Goal: Understand process/instructions: Learn about a topic

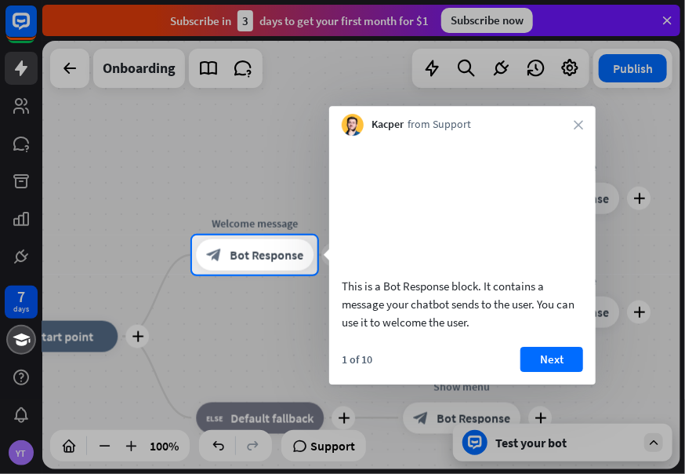
click at [573, 118] on div "Kacper from Support close" at bounding box center [462, 121] width 267 height 30
click at [558, 372] on button "Next" at bounding box center [552, 359] width 63 height 25
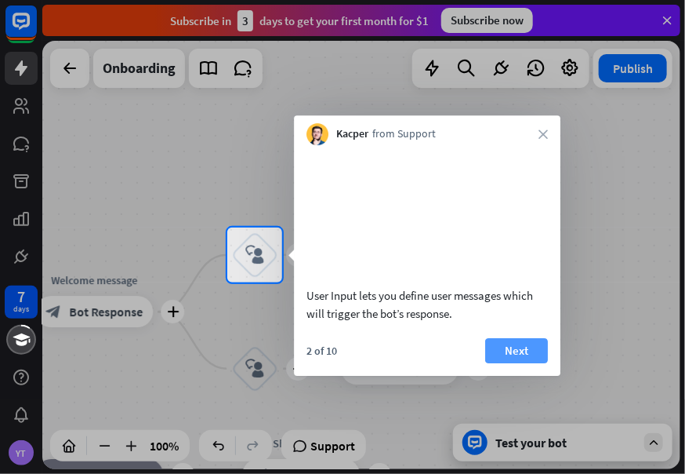
click at [521, 363] on button "Next" at bounding box center [516, 350] width 63 height 25
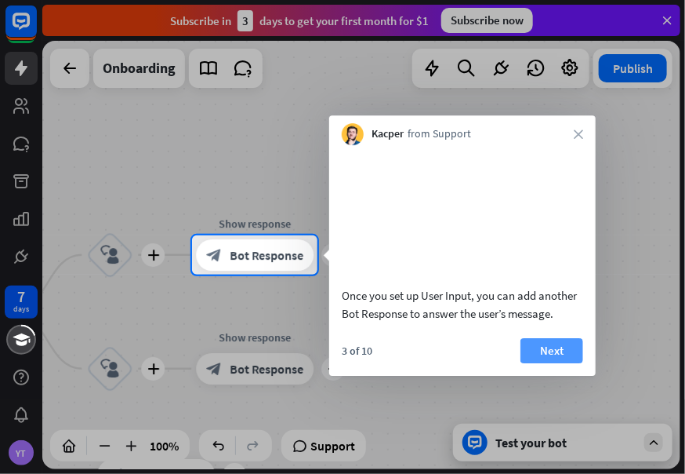
click at [547, 363] on button "Next" at bounding box center [552, 350] width 63 height 25
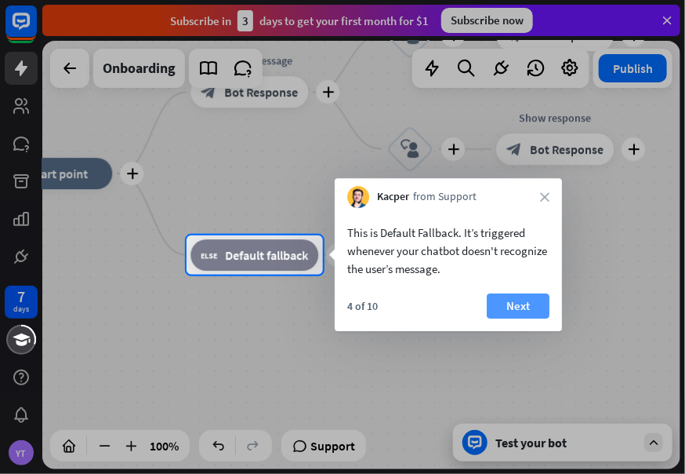
click at [531, 307] on button "Next" at bounding box center [518, 305] width 63 height 25
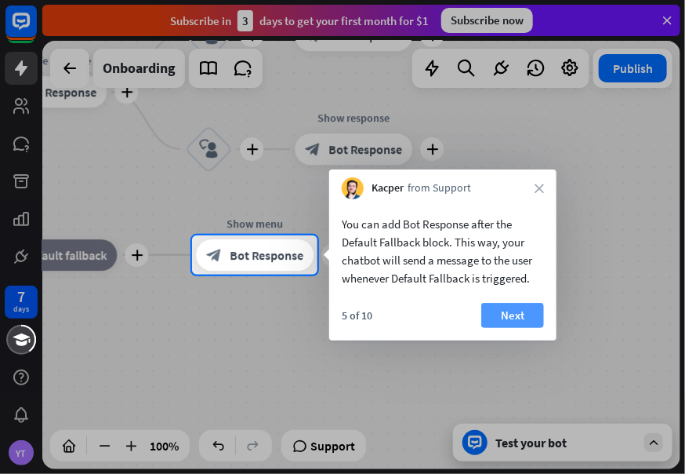
click at [509, 314] on button "Next" at bounding box center [512, 315] width 63 height 25
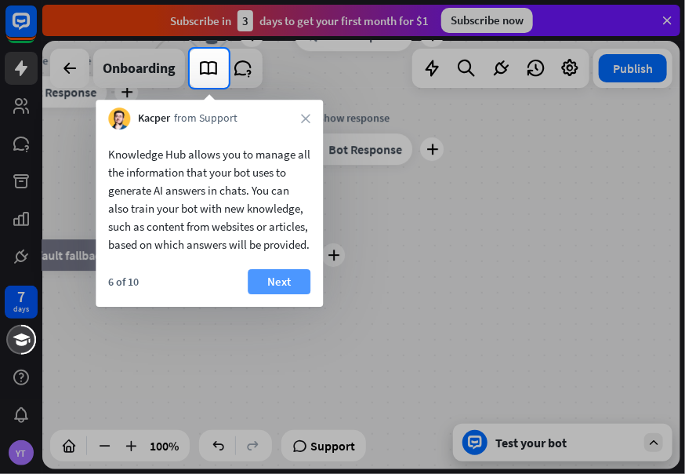
click at [283, 293] on button "Next" at bounding box center [279, 281] width 63 height 25
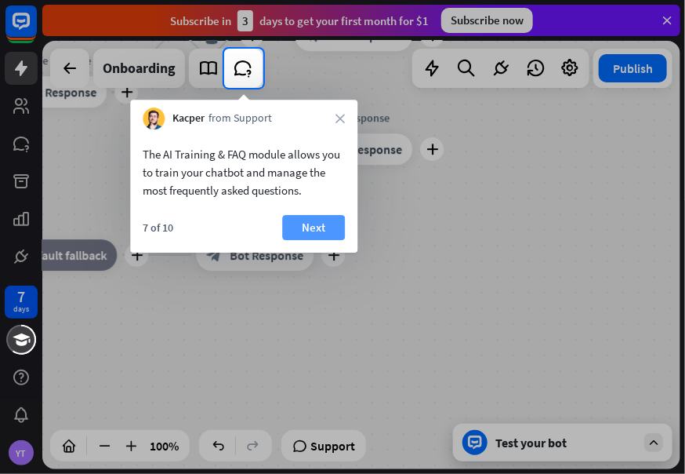
click at [319, 238] on button "Next" at bounding box center [313, 227] width 63 height 25
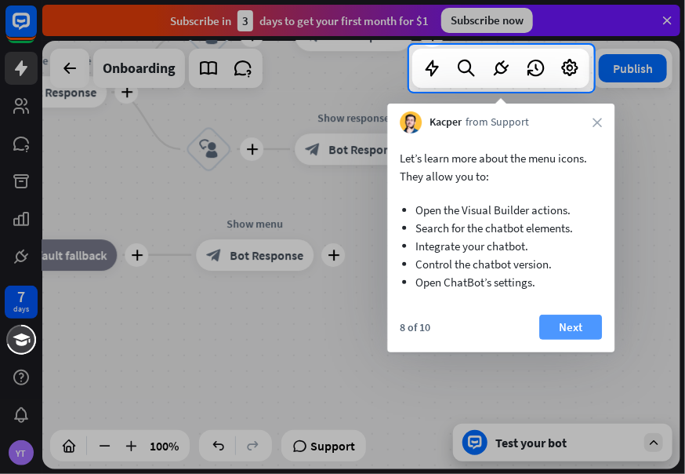
click at [558, 329] on button "Next" at bounding box center [571, 326] width 63 height 25
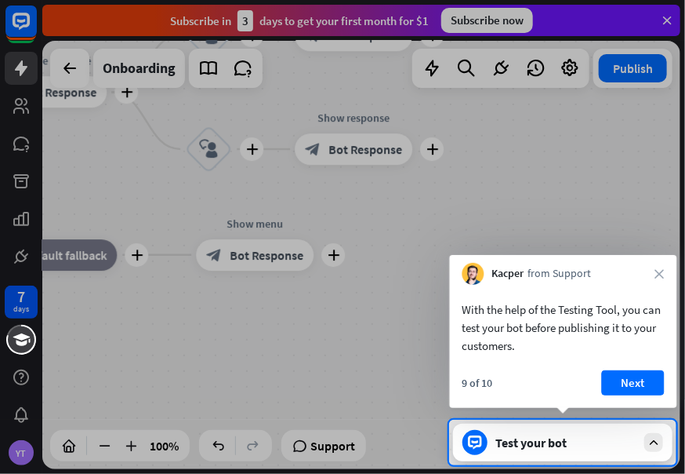
click at [630, 378] on button "Next" at bounding box center [633, 382] width 63 height 25
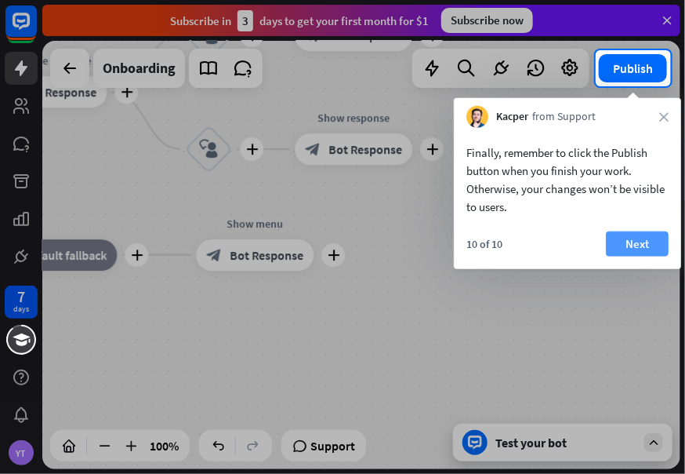
click at [628, 242] on button "Next" at bounding box center [637, 243] width 63 height 25
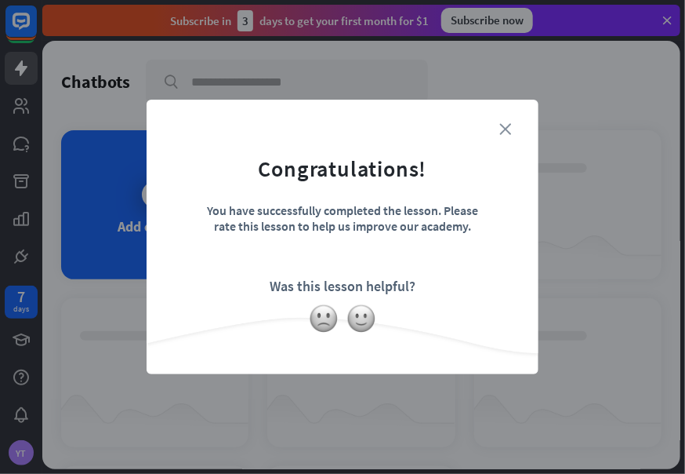
click at [505, 125] on icon "close" at bounding box center [506, 129] width 12 height 12
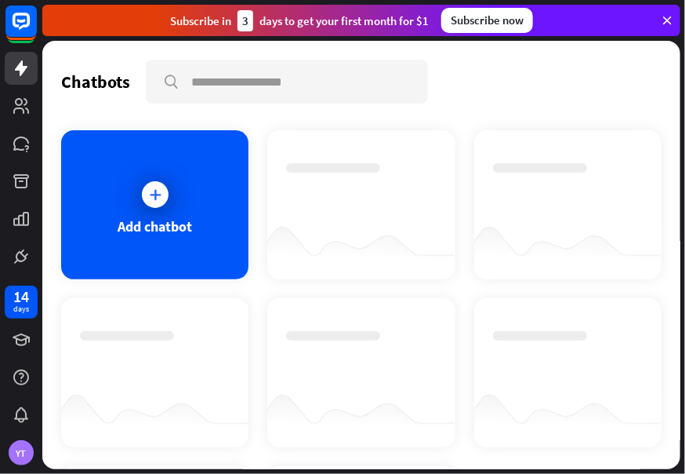
click at [660, 21] on icon at bounding box center [667, 20] width 14 height 14
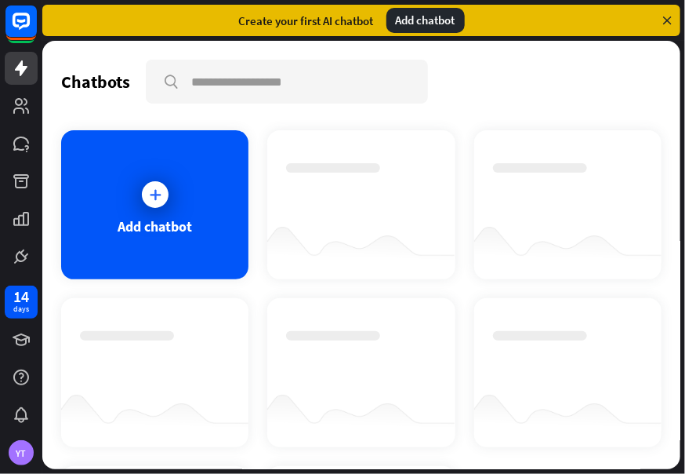
click at [669, 21] on icon at bounding box center [667, 20] width 14 height 14
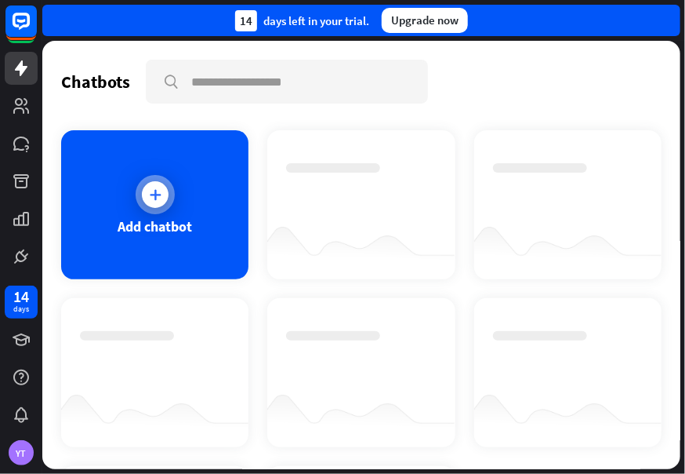
click at [140, 200] on div at bounding box center [155, 194] width 39 height 39
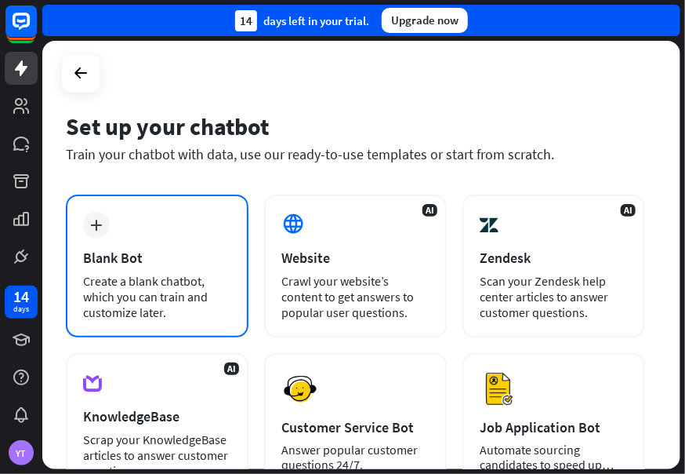
click at [93, 231] on div "plus" at bounding box center [96, 225] width 27 height 27
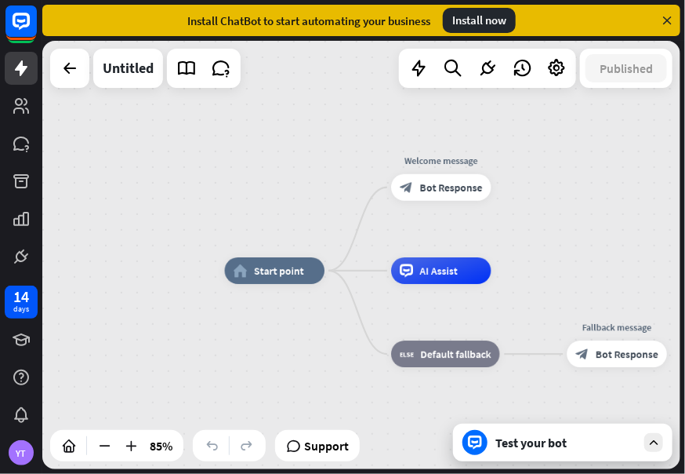
click at [672, 16] on icon at bounding box center [667, 20] width 14 height 14
